Goal: Information Seeking & Learning: Learn about a topic

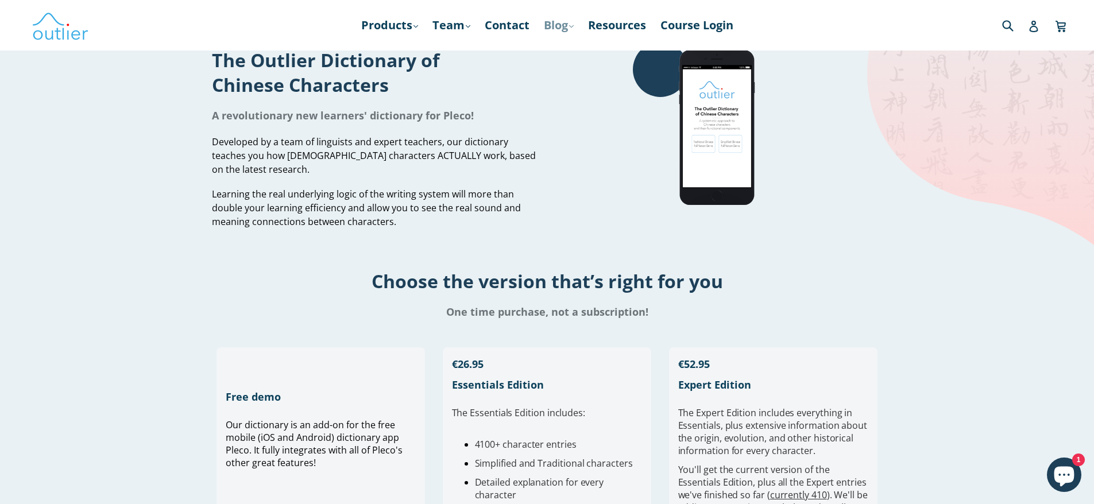
click at [558, 29] on link "Blog .cls-1{fill:#231f20} expand" at bounding box center [558, 25] width 41 height 21
click at [566, 50] on link "Chinese" at bounding box center [583, 56] width 70 height 22
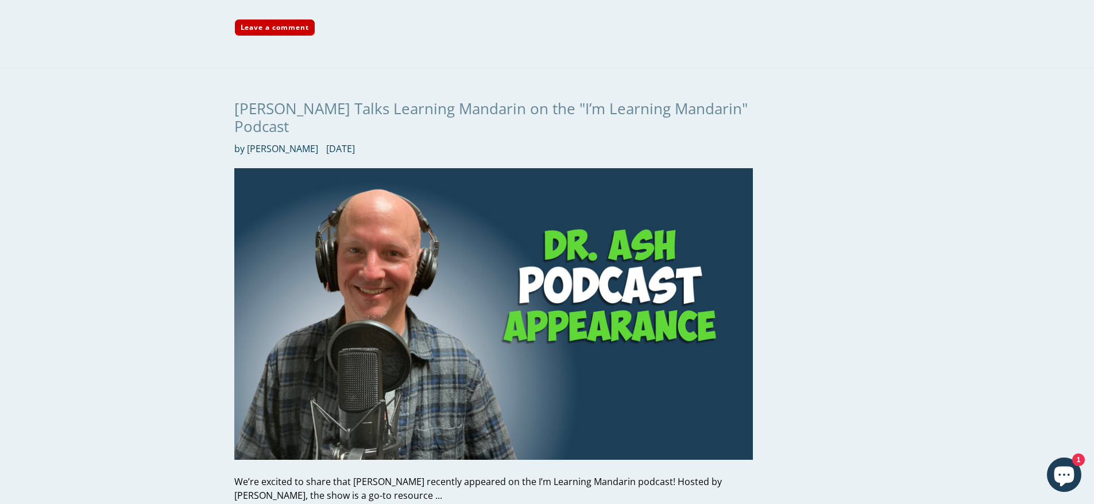
scroll to position [574, 0]
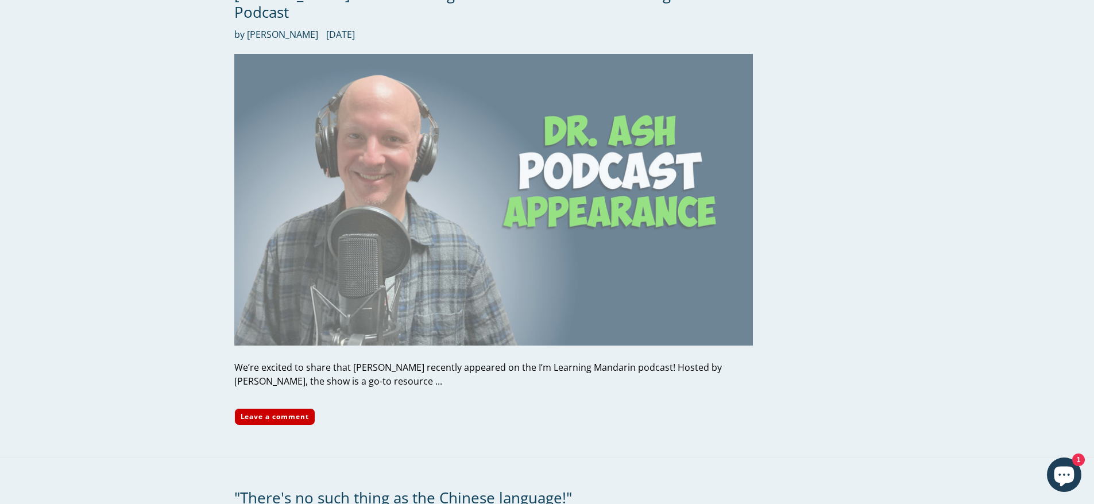
click at [576, 180] on img at bounding box center [493, 200] width 519 height 292
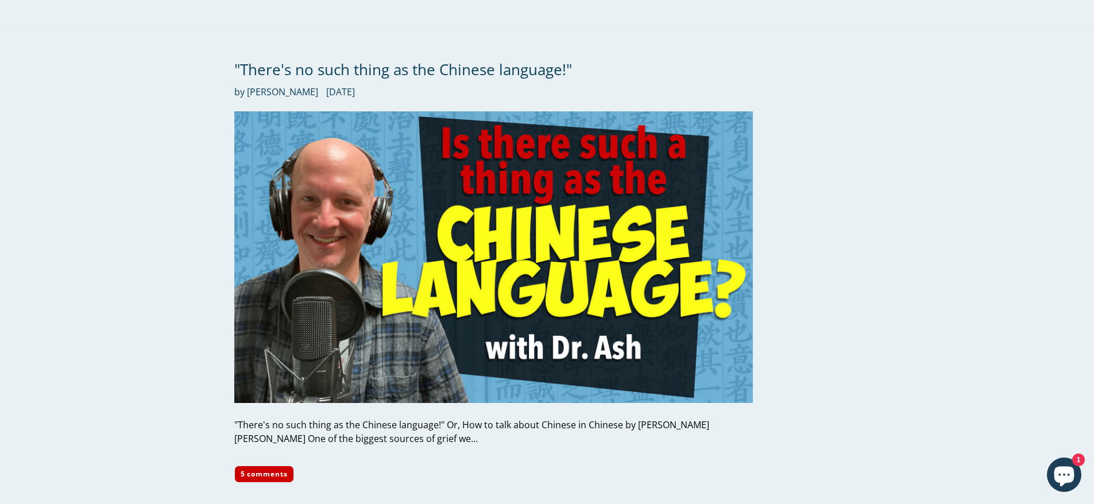
scroll to position [1034, 0]
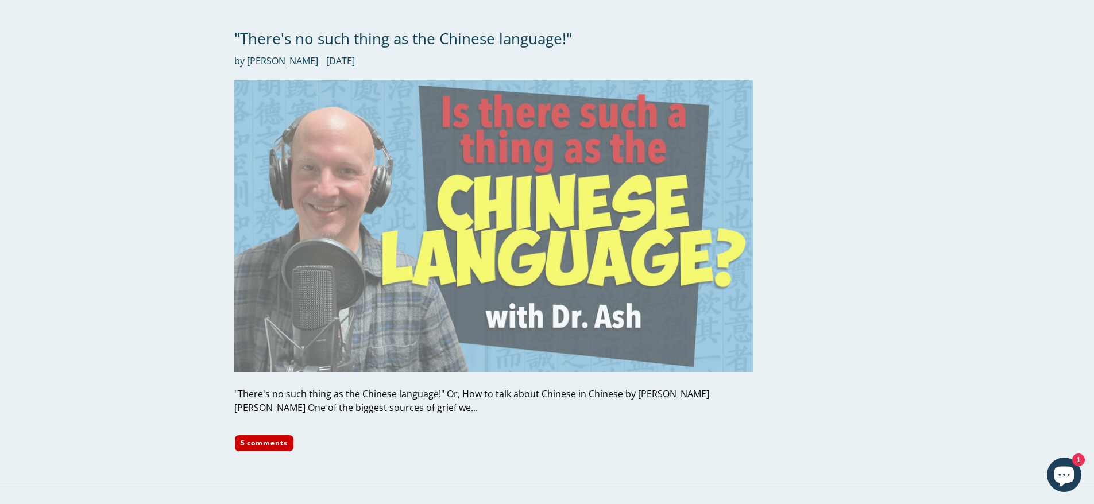
click at [434, 192] on img at bounding box center [493, 226] width 519 height 292
